Goal: Task Accomplishment & Management: Manage account settings

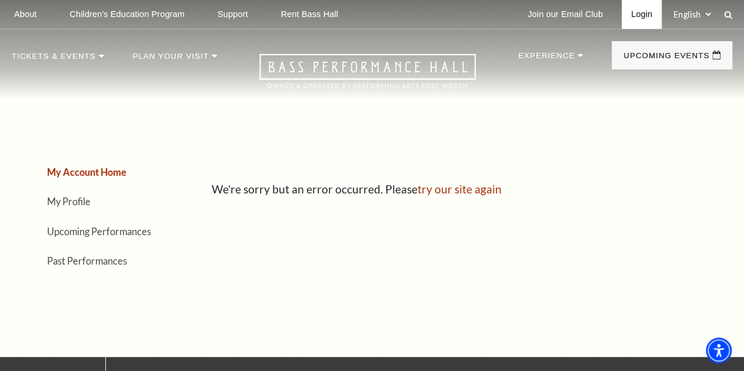
click at [647, 12] on link "Login" at bounding box center [642, 14] width 40 height 29
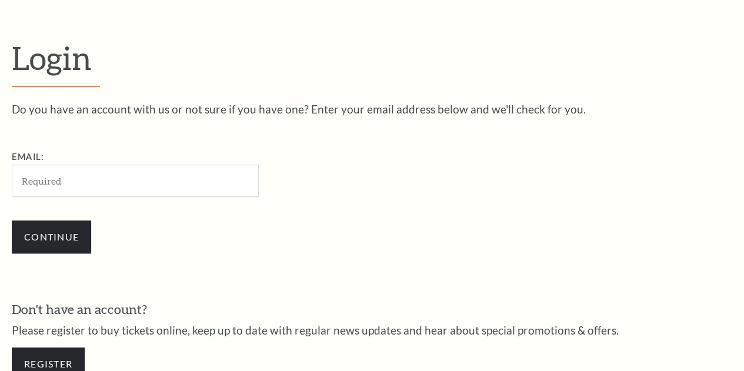
scroll to position [318, 0]
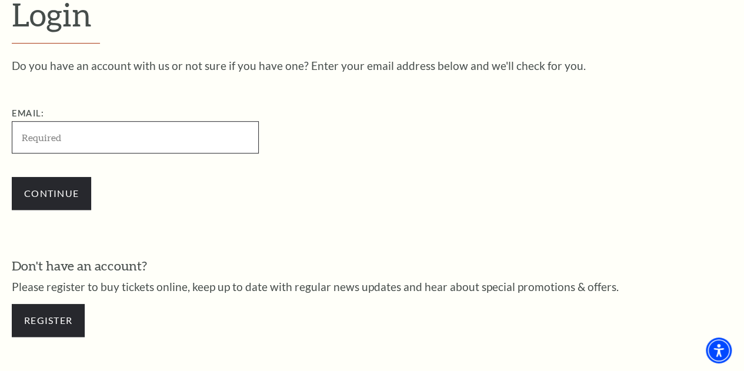
click at [131, 149] on input "Email:" at bounding box center [135, 137] width 247 height 32
type input "kerrymetz11@yahoo.com"
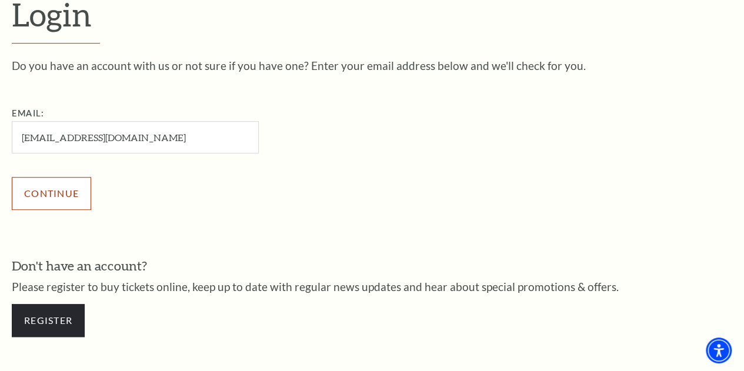
click at [78, 205] on input "Continue" at bounding box center [51, 193] width 79 height 33
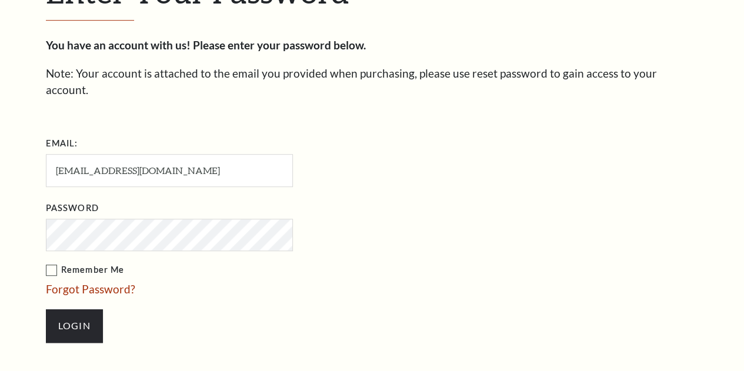
scroll to position [329, 0]
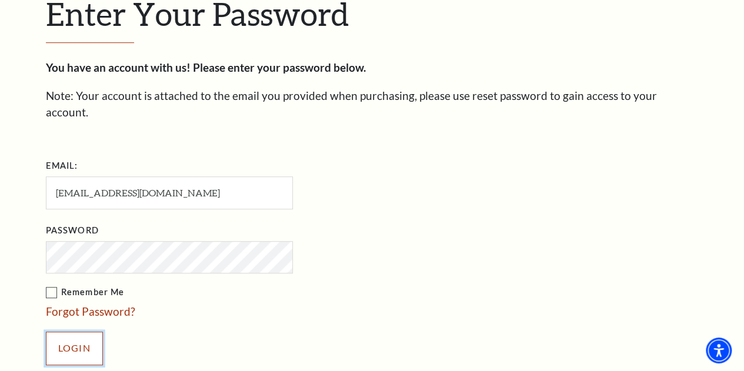
click at [92, 332] on input "Login" at bounding box center [74, 348] width 57 height 33
